Goal: Information Seeking & Learning: Learn about a topic

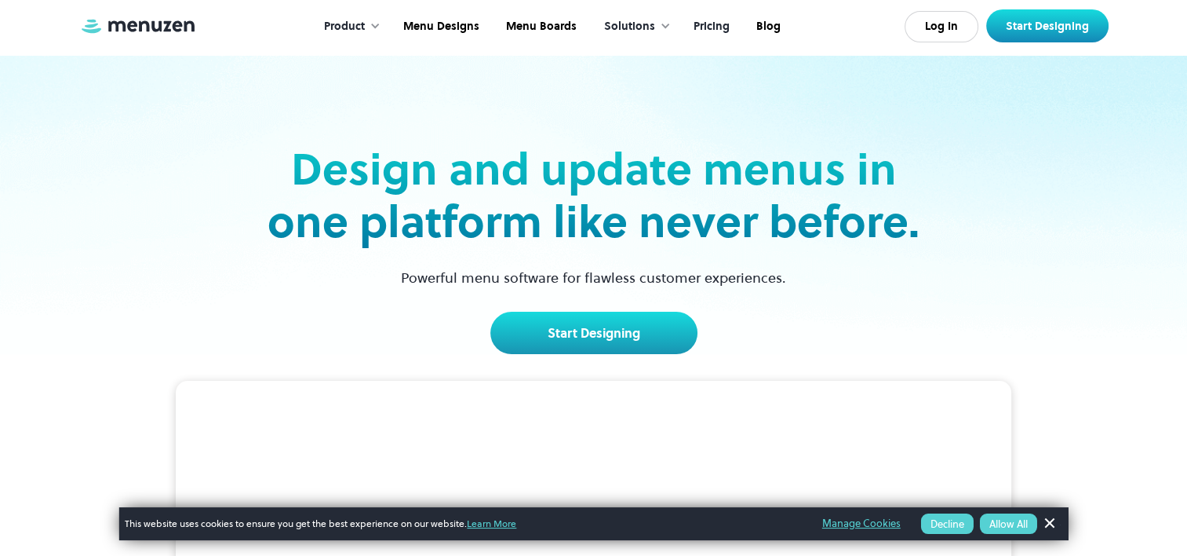
click at [709, 24] on link "Pricing" at bounding box center [710, 26] width 63 height 49
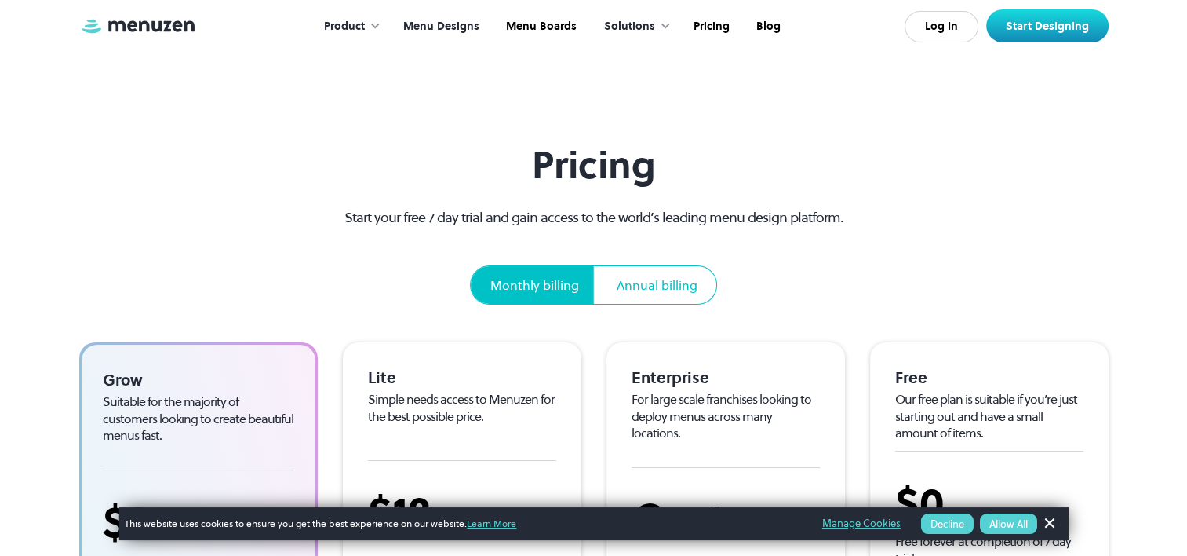
click at [443, 24] on link "Menu Designs" at bounding box center [439, 26] width 103 height 49
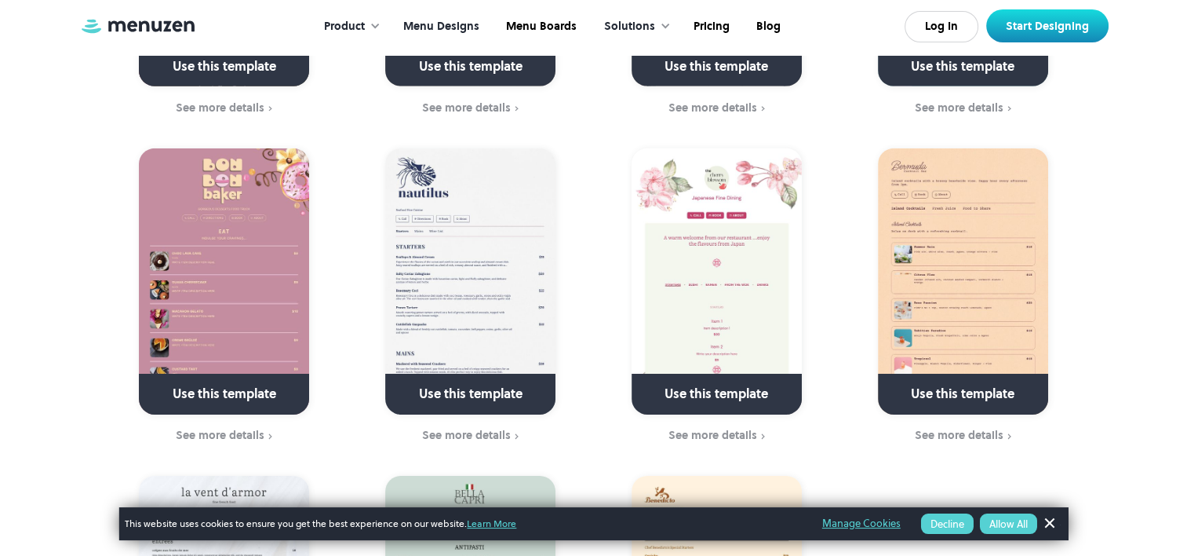
scroll to position [5415, 0]
